Goal: Information Seeking & Learning: Learn about a topic

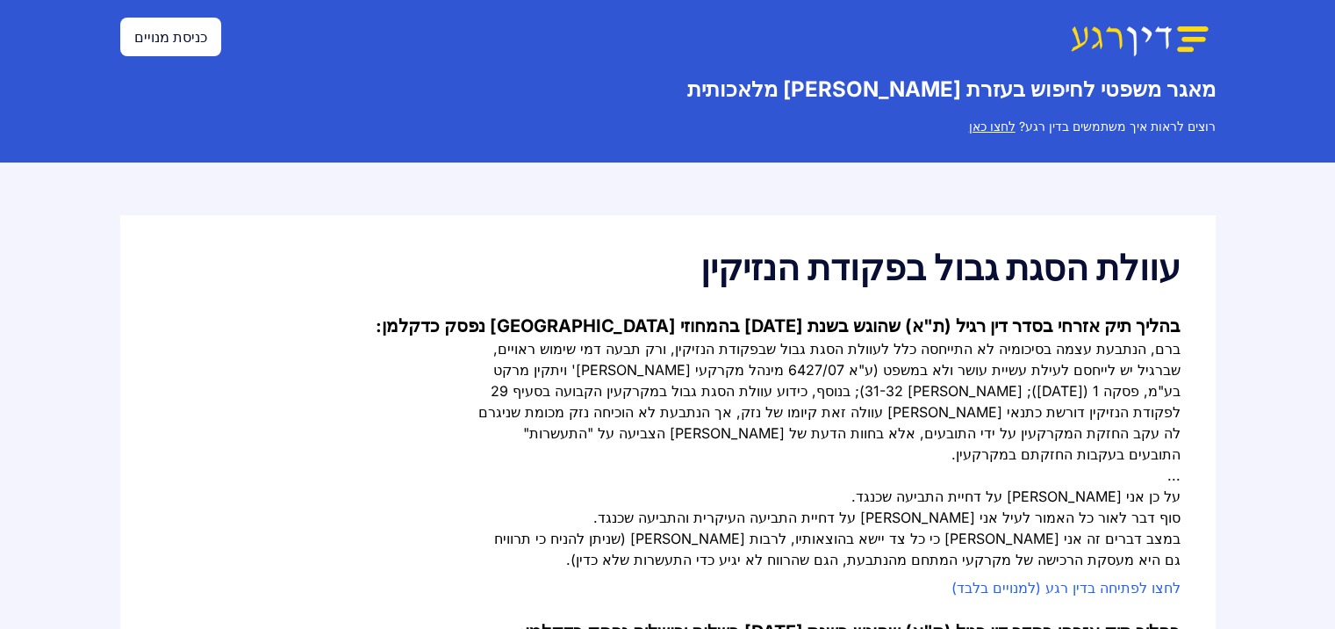
click at [120, 47] on link "כניסת מנויים" at bounding box center [170, 37] width 101 height 39
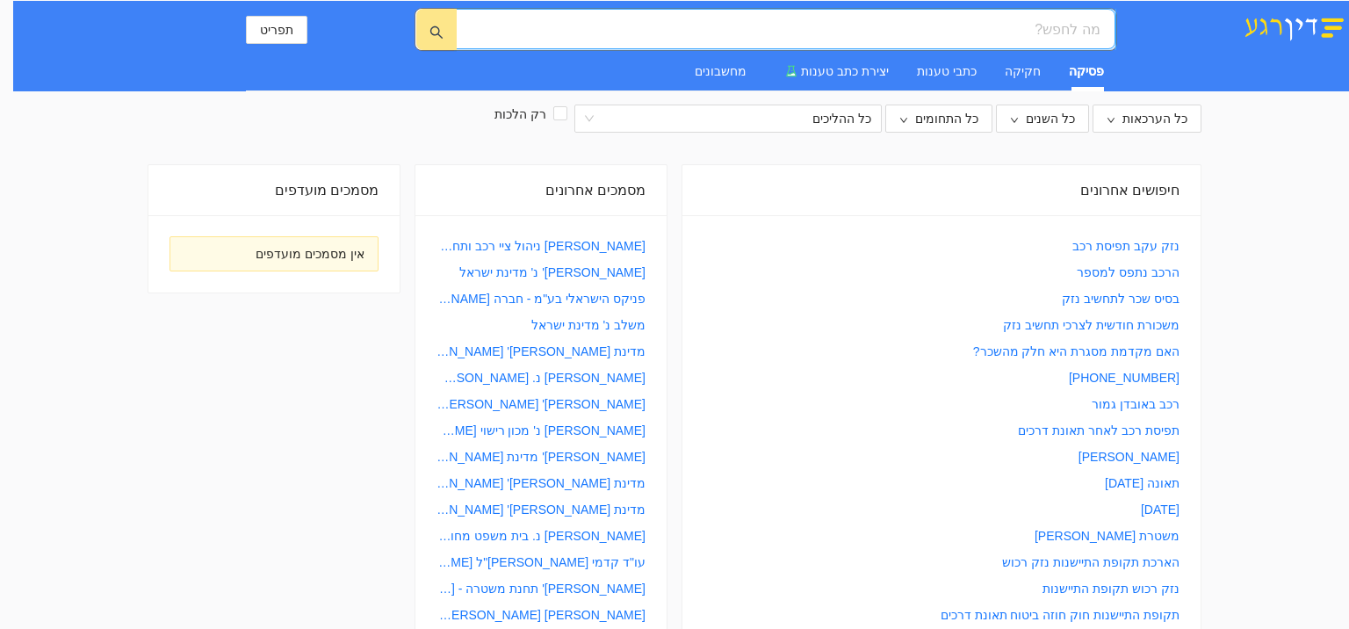
click at [1012, 26] on input "search" at bounding box center [792, 29] width 615 height 22
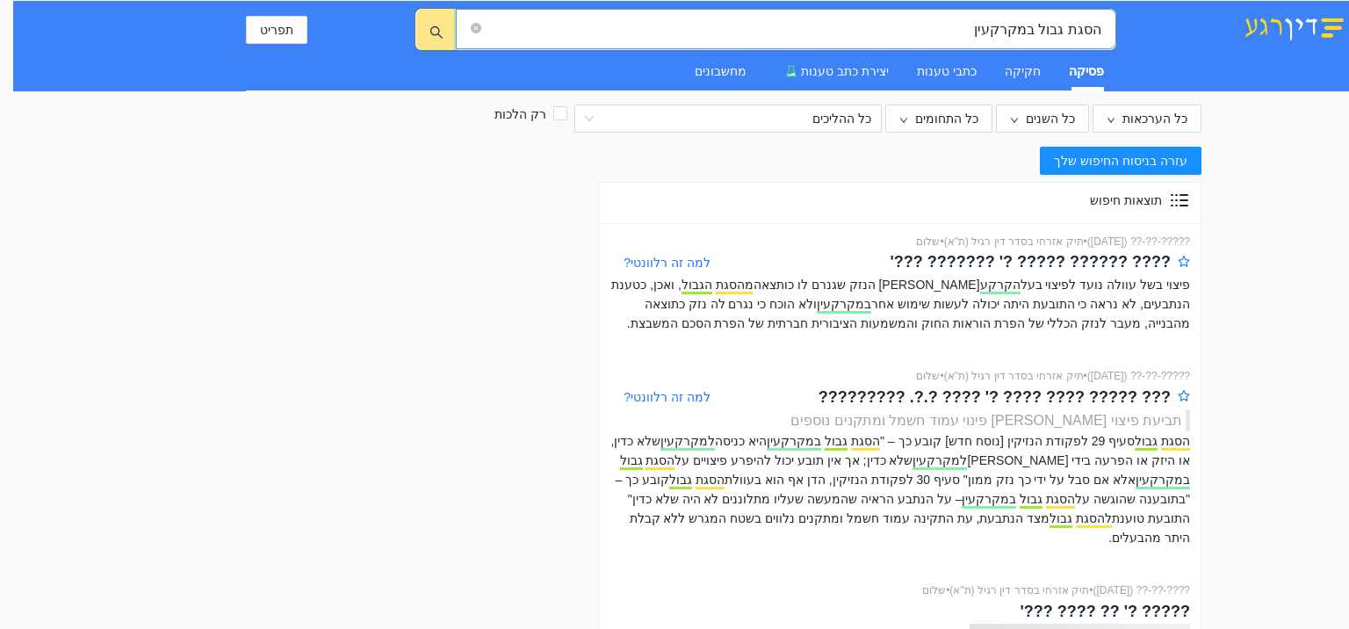
drag, startPoint x: 967, startPoint y: 36, endPoint x: 1342, endPoint y: 31, distance: 375.8
click at [1342, 31] on div "הסגת גבול במקרקעין הסגת גבול במקרקעין תפריט פסיקה חקיקה כתבי טענות יצירת כתב טע…" at bounding box center [680, 46] width 1335 height 90
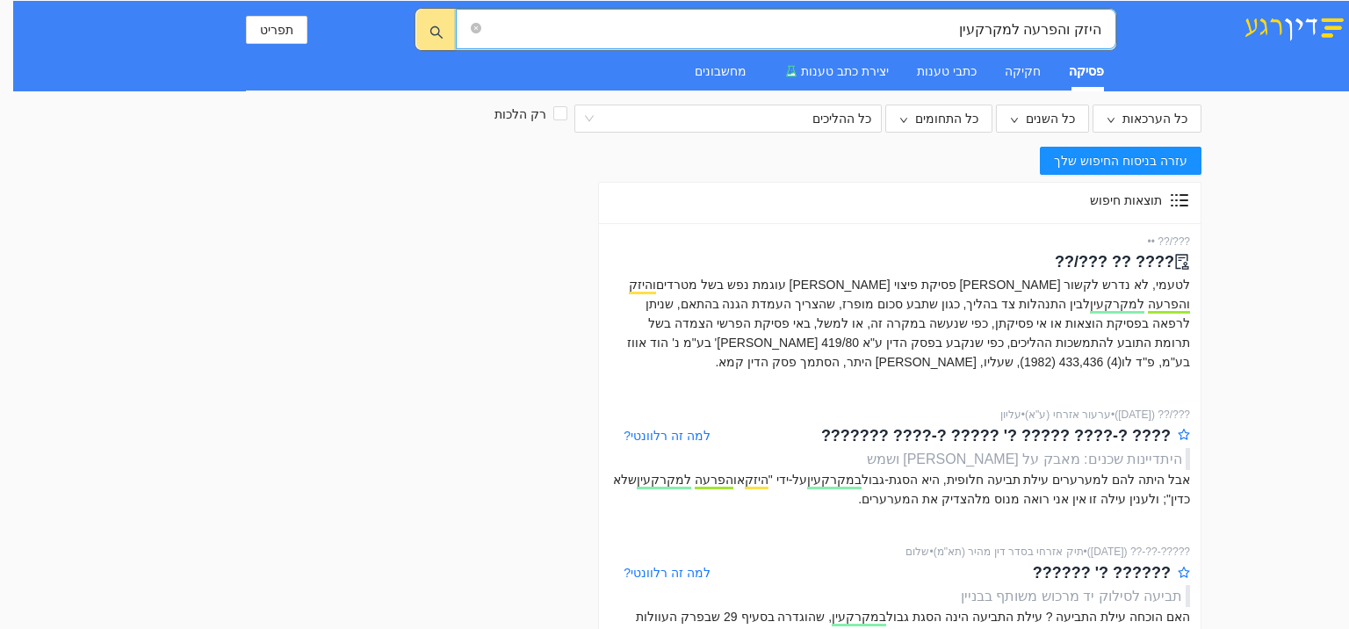
drag, startPoint x: 955, startPoint y: 31, endPoint x: 1261, endPoint y: 33, distance: 305.5
click at [1261, 33] on div "היזק והפרעה למקרקעין היזק והפרעה למקרקעין תפריט פסיקה חקיקה כתבי טענות יצירת כת…" at bounding box center [680, 46] width 1335 height 90
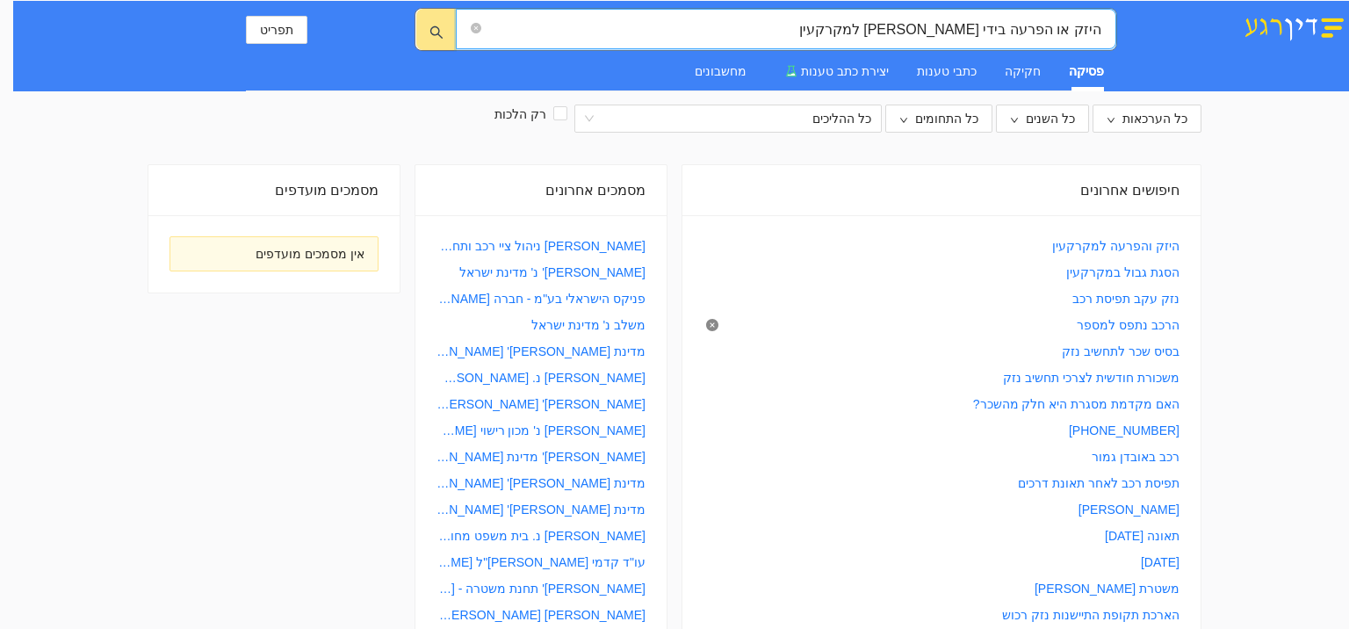
type input "היזק או הפרעה בידי [PERSON_NAME] למקרקעין"
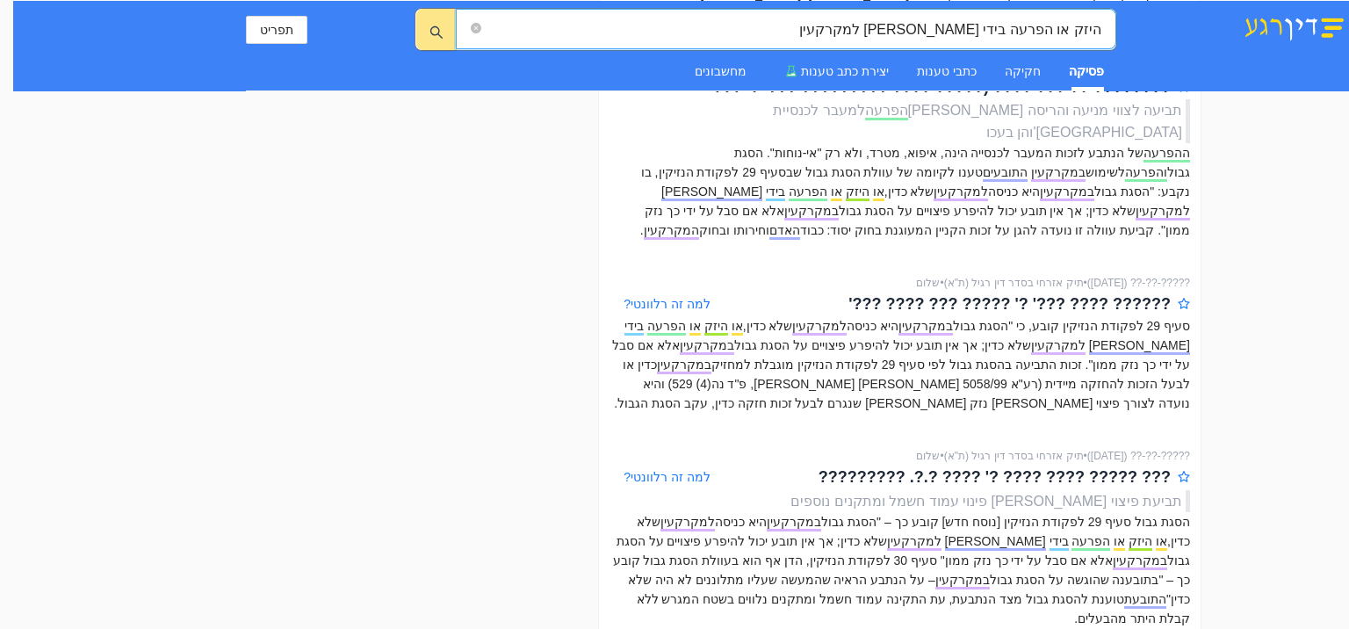
scroll to position [790, 0]
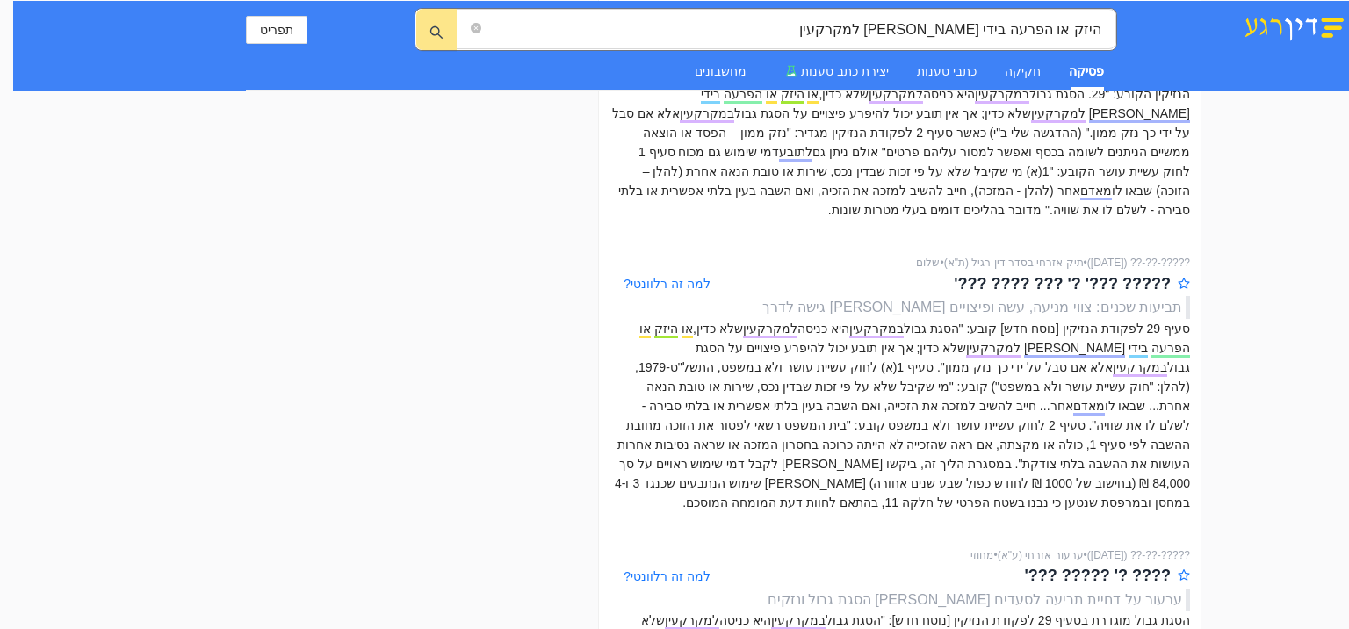
scroll to position [1317, 0]
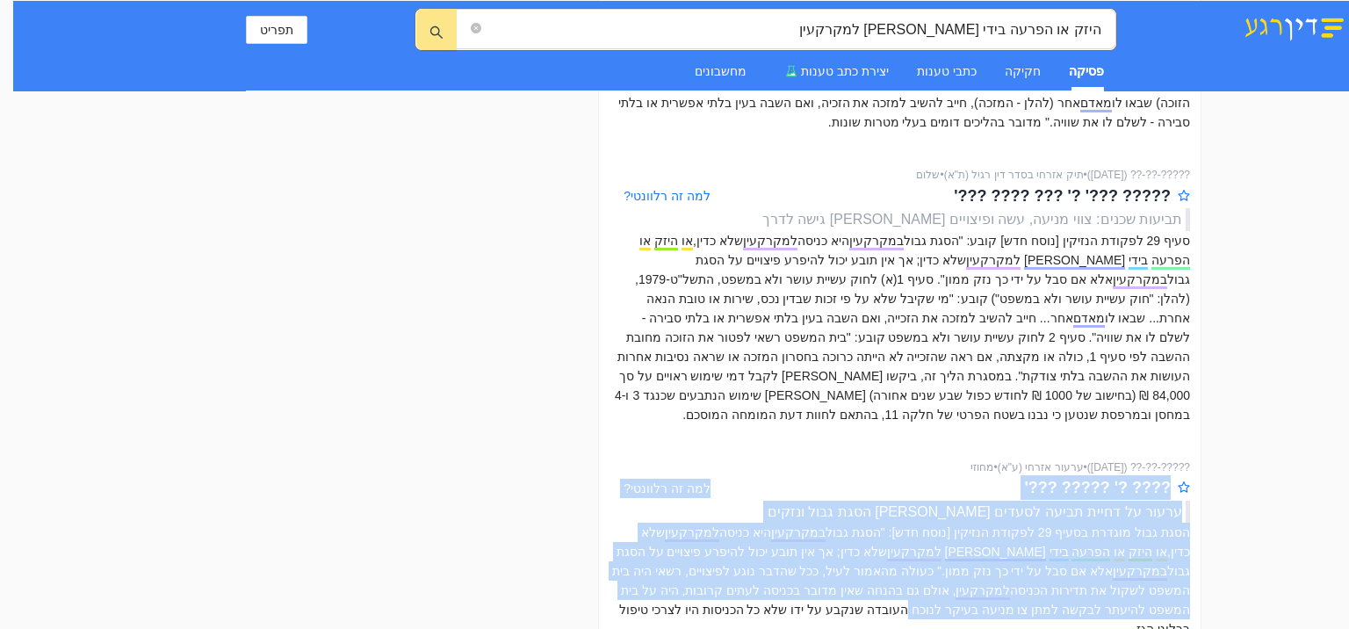
drag, startPoint x: 1277, startPoint y: 413, endPoint x: 1264, endPoint y: 536, distance: 124.4
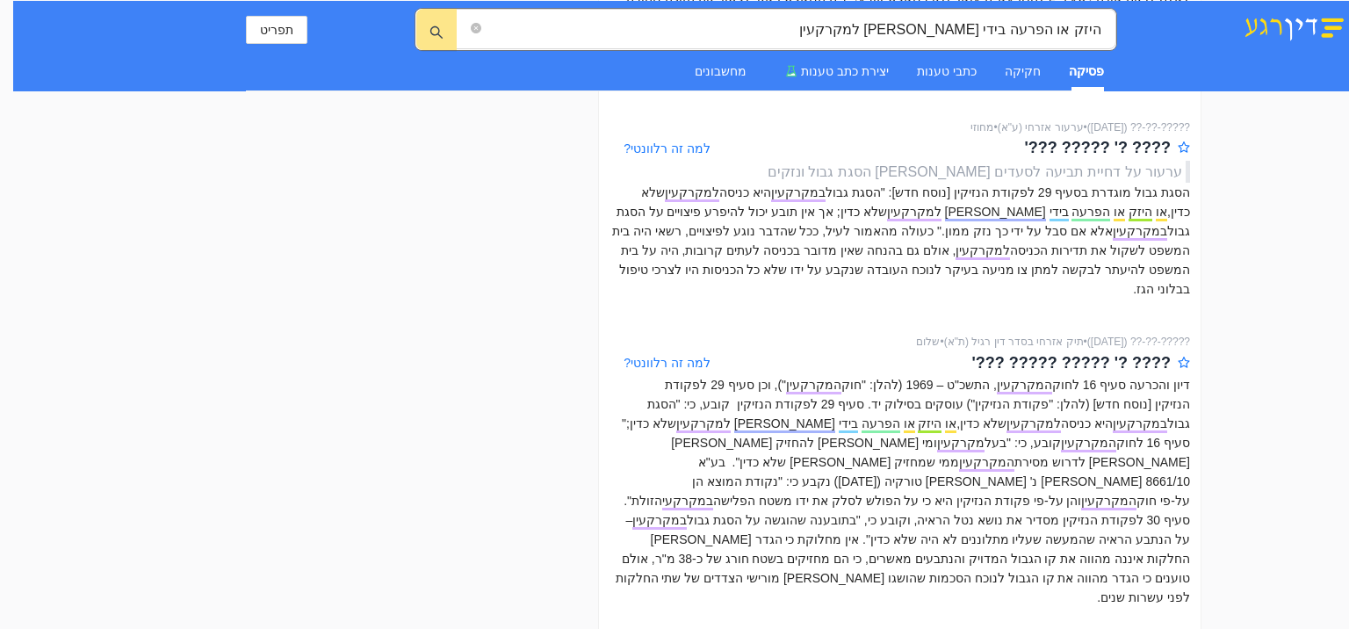
scroll to position [1756, 0]
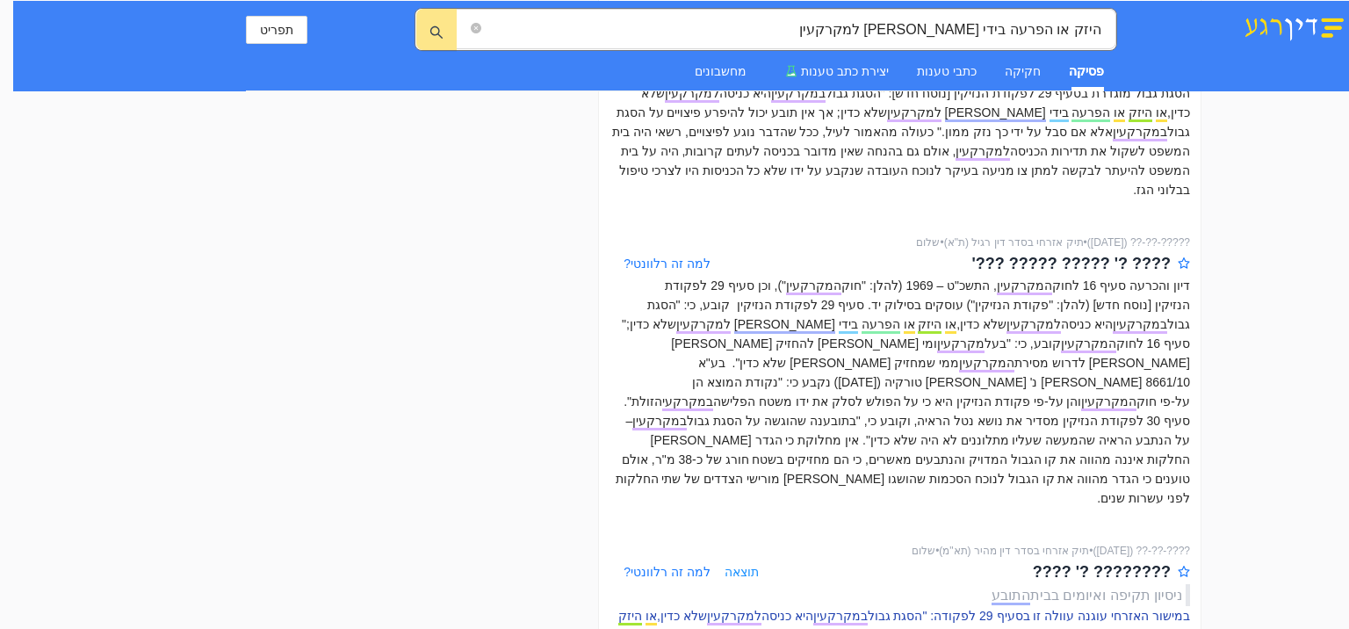
click at [1172, 628] on span "הפרעה" at bounding box center [1155, 636] width 39 height 17
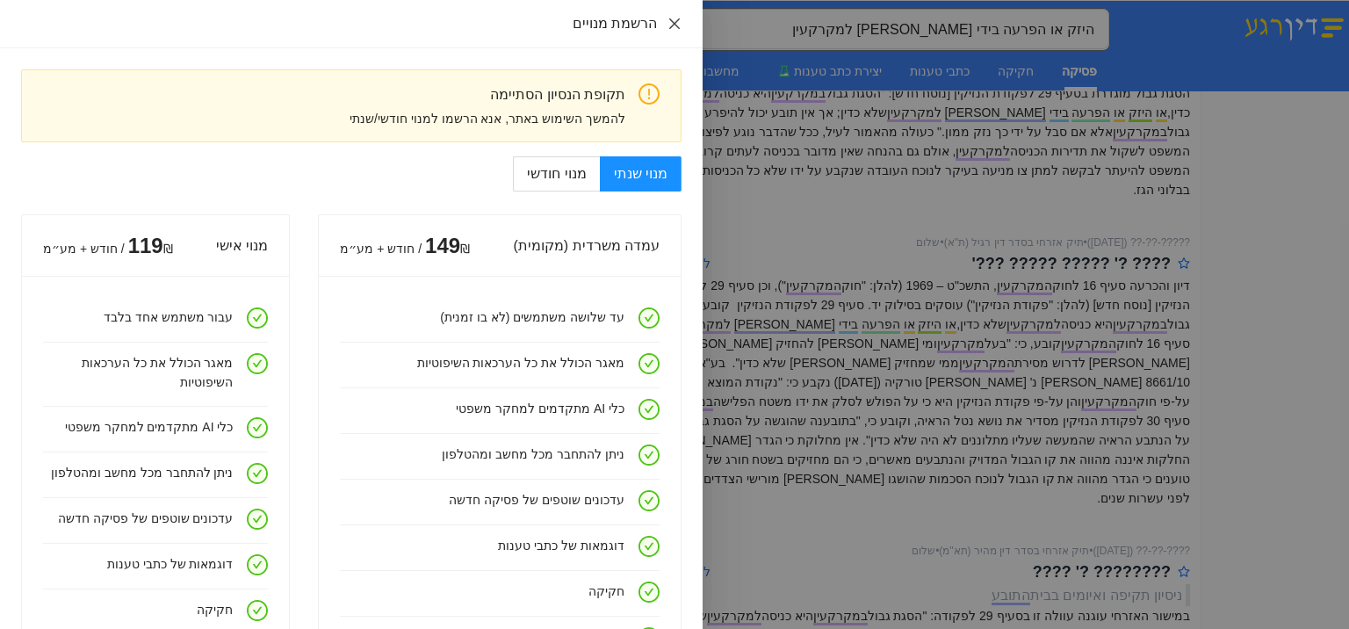
click at [671, 21] on icon "close" at bounding box center [674, 23] width 11 height 11
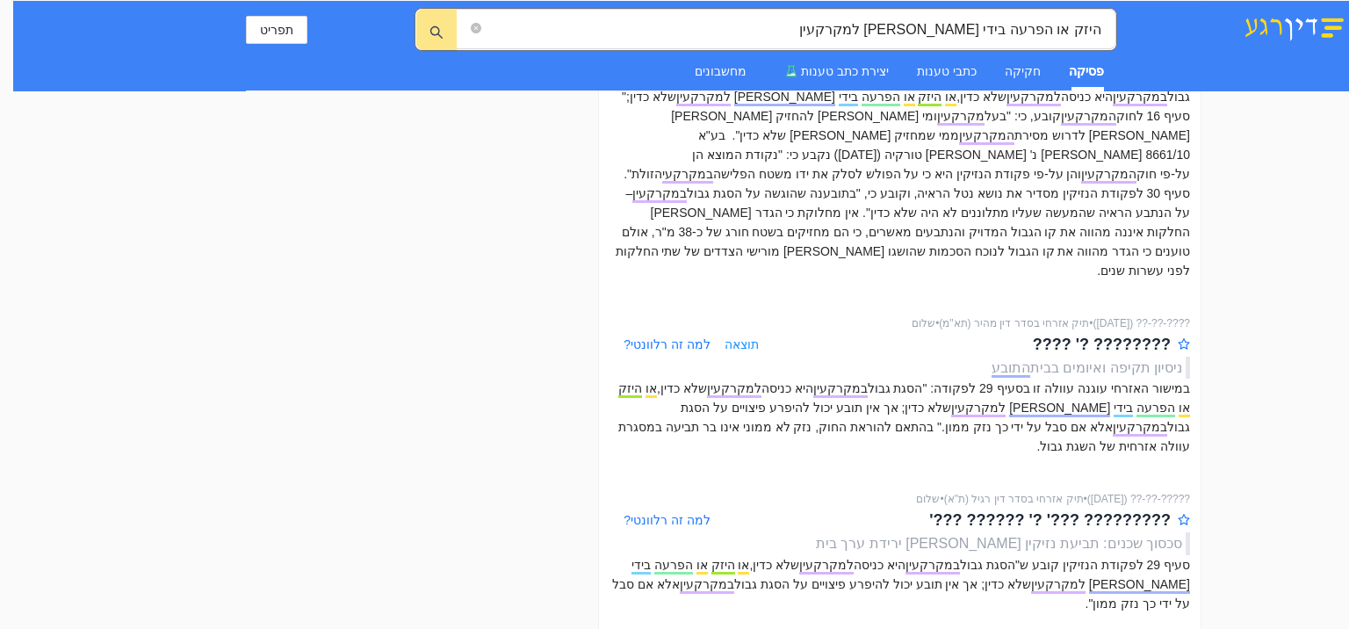
scroll to position [2019, 0]
